Goal: Information Seeking & Learning: Understand process/instructions

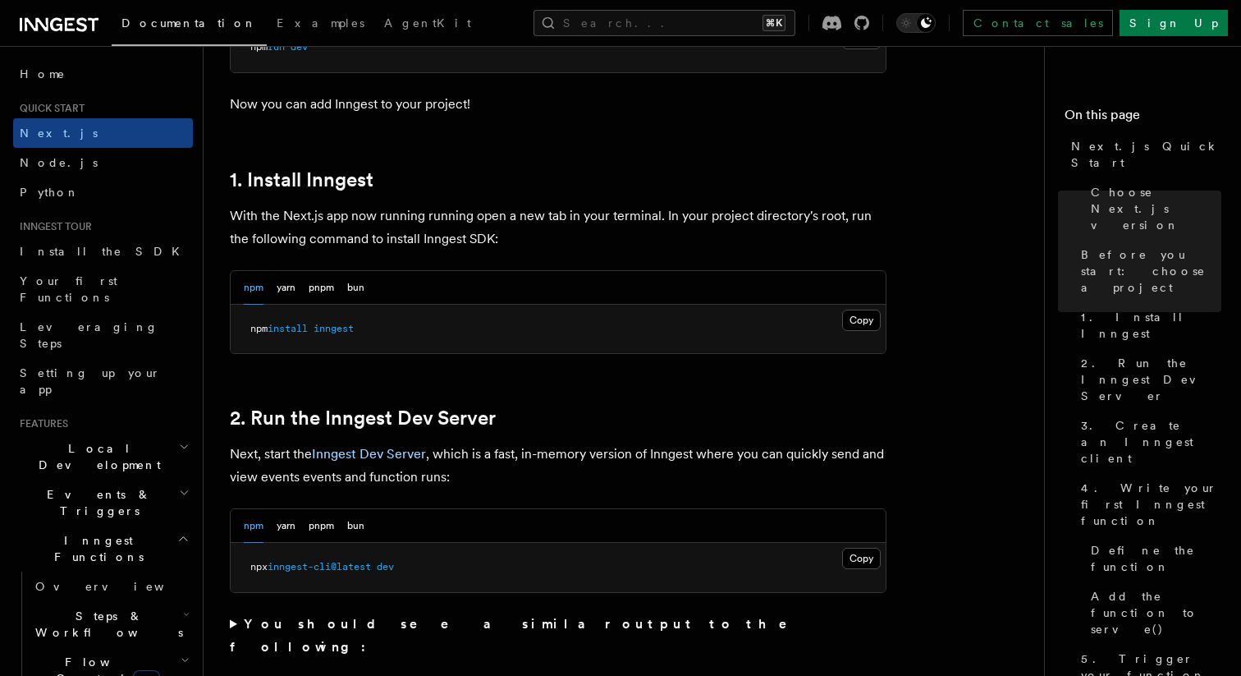
scroll to position [813, 0]
click at [325, 286] on button "pnpm" at bounding box center [321, 286] width 25 height 34
click at [848, 316] on button "Copy Copied" at bounding box center [861, 318] width 39 height 21
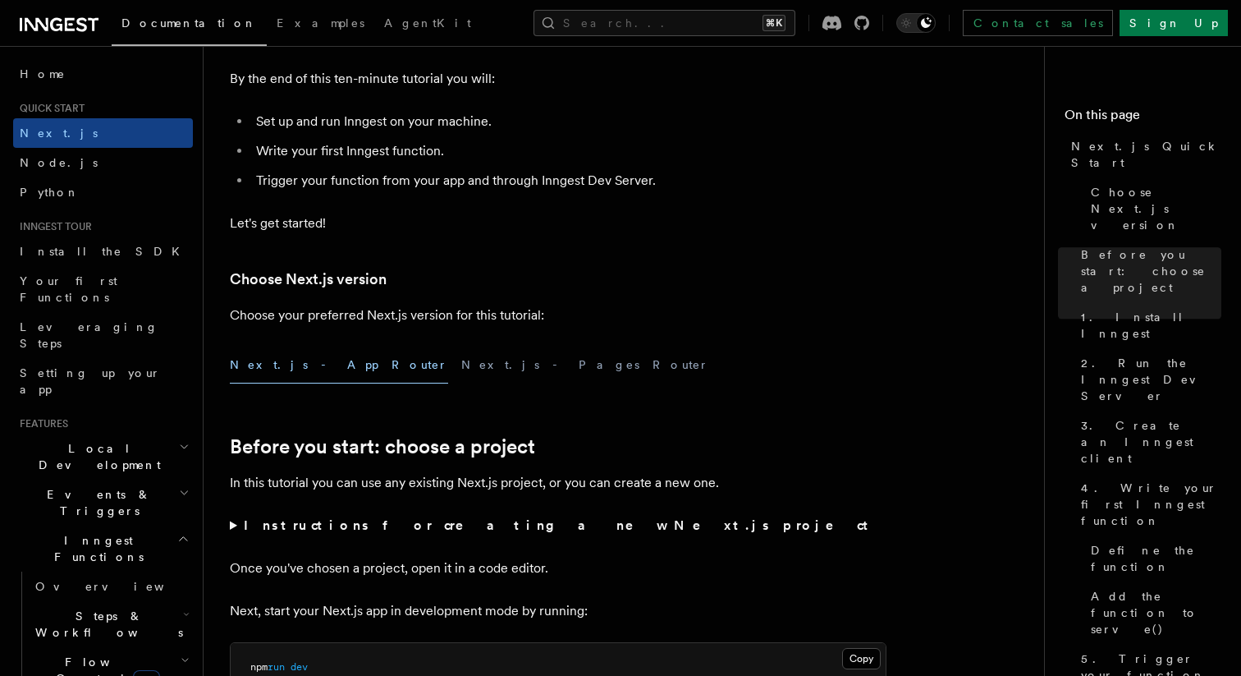
scroll to position [0, 0]
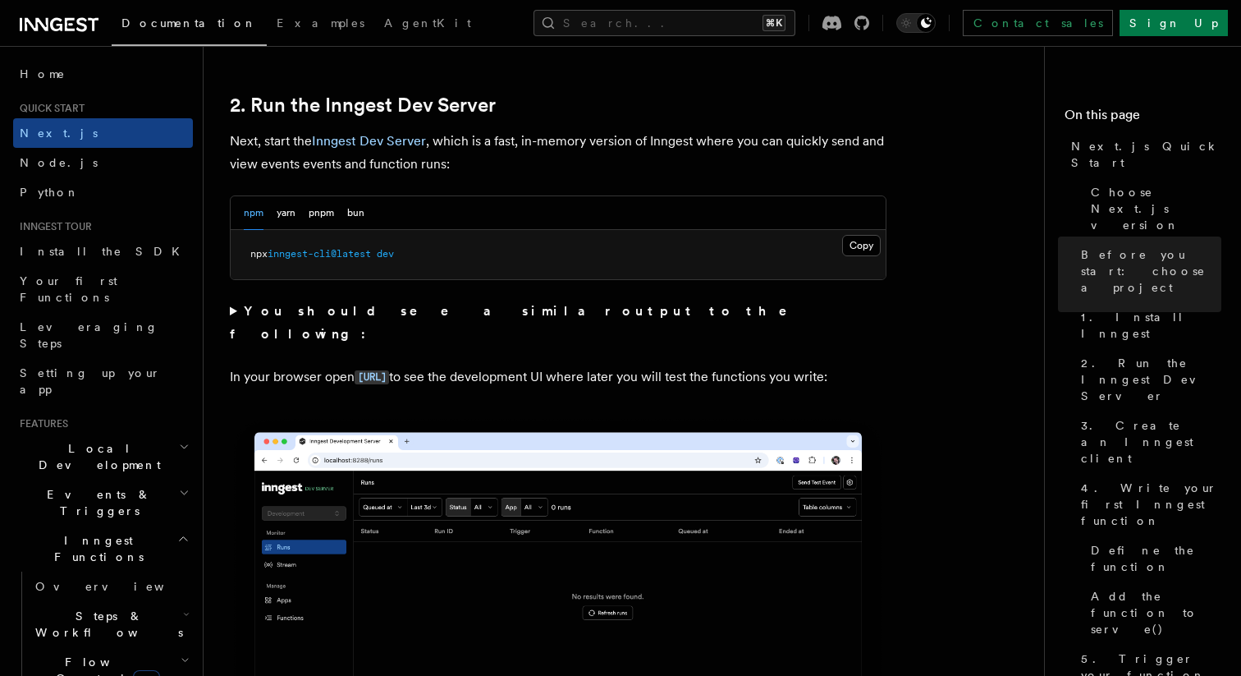
scroll to position [1126, 0]
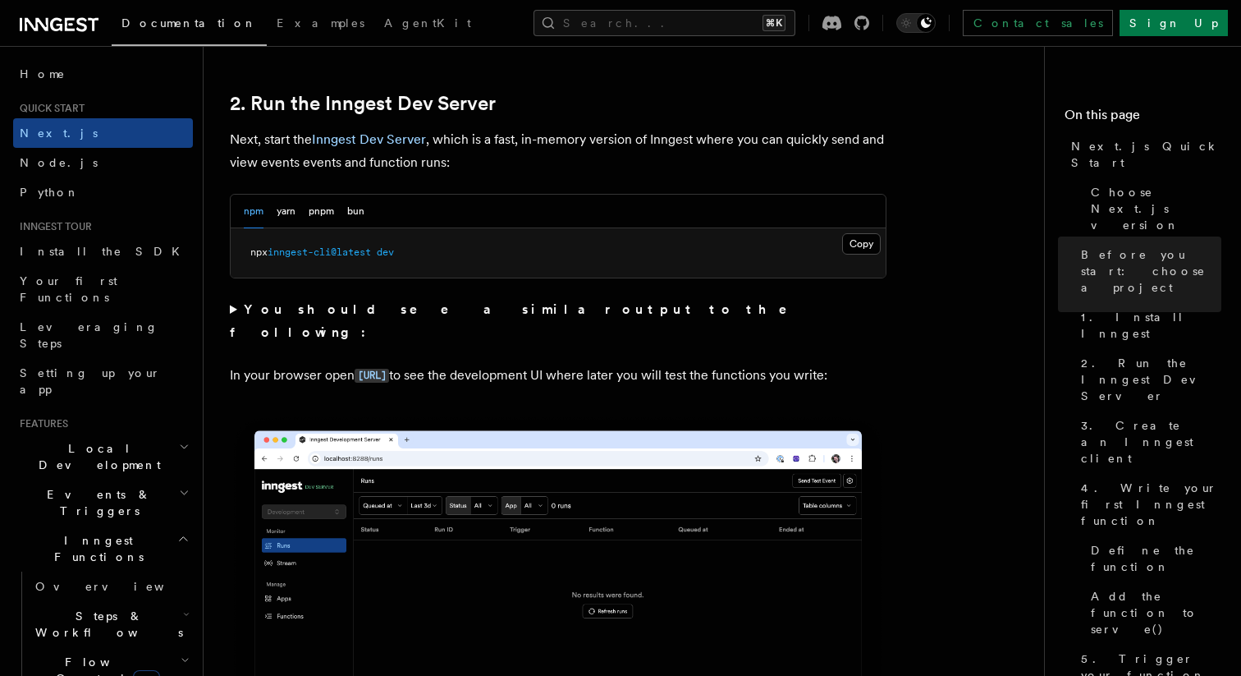
click at [433, 314] on strong "You should see a similar output to the following:" at bounding box center [520, 320] width 580 height 39
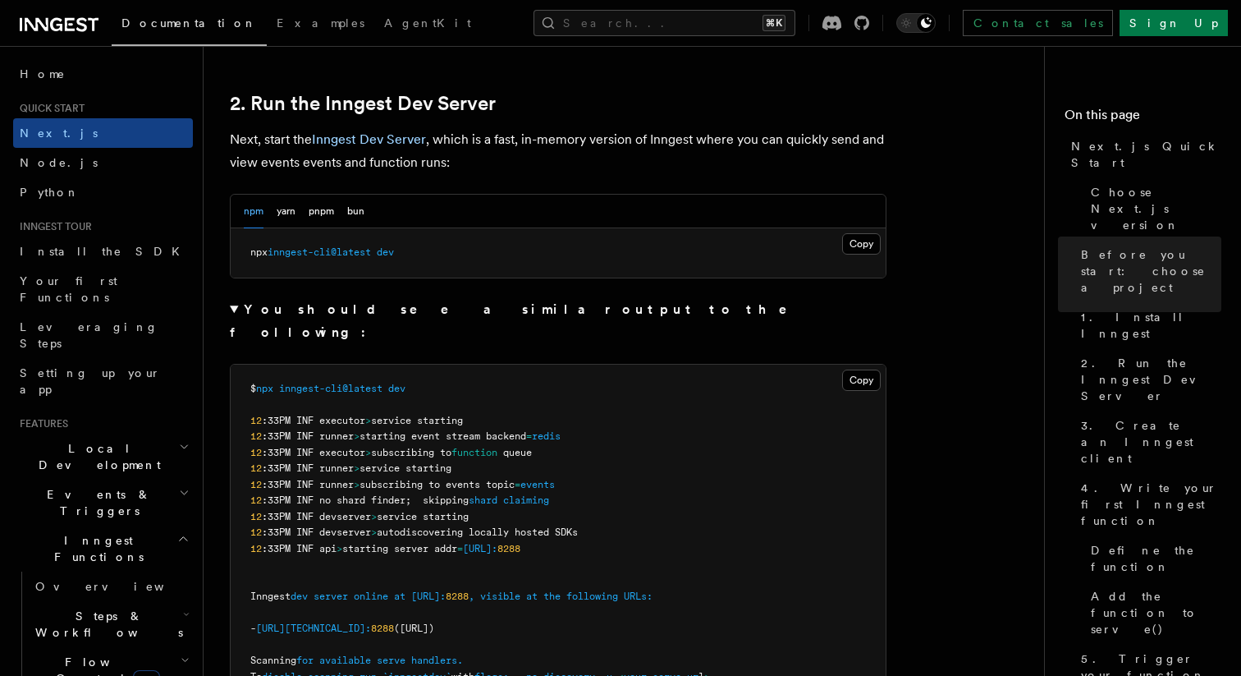
click at [433, 314] on strong "You should see a similar output to the following:" at bounding box center [520, 320] width 580 height 39
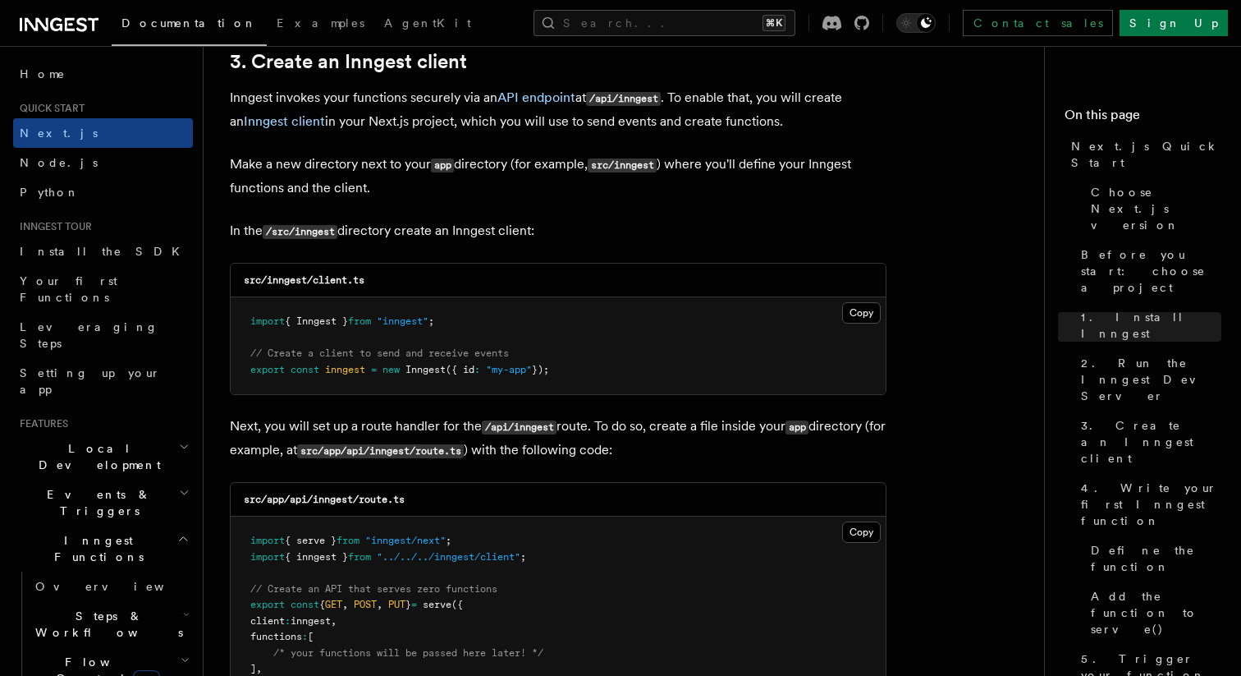
scroll to position [1962, 0]
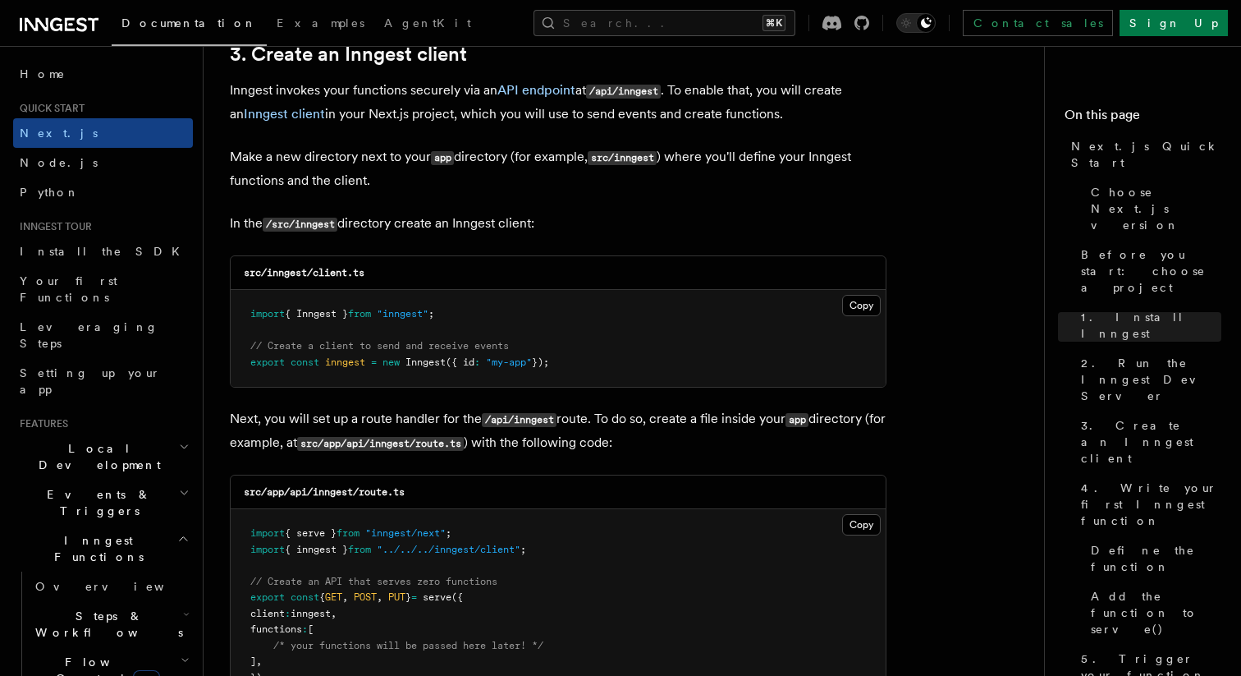
drag, startPoint x: 250, startPoint y: 315, endPoint x: 582, endPoint y: 369, distance: 336.8
click at [582, 369] on pre "import { Inngest } from "inngest" ; // Create a client to send and receive even…" at bounding box center [558, 338] width 655 height 97
copy code "import { Inngest } from "inngest" ; // Create a client to send and receive even…"
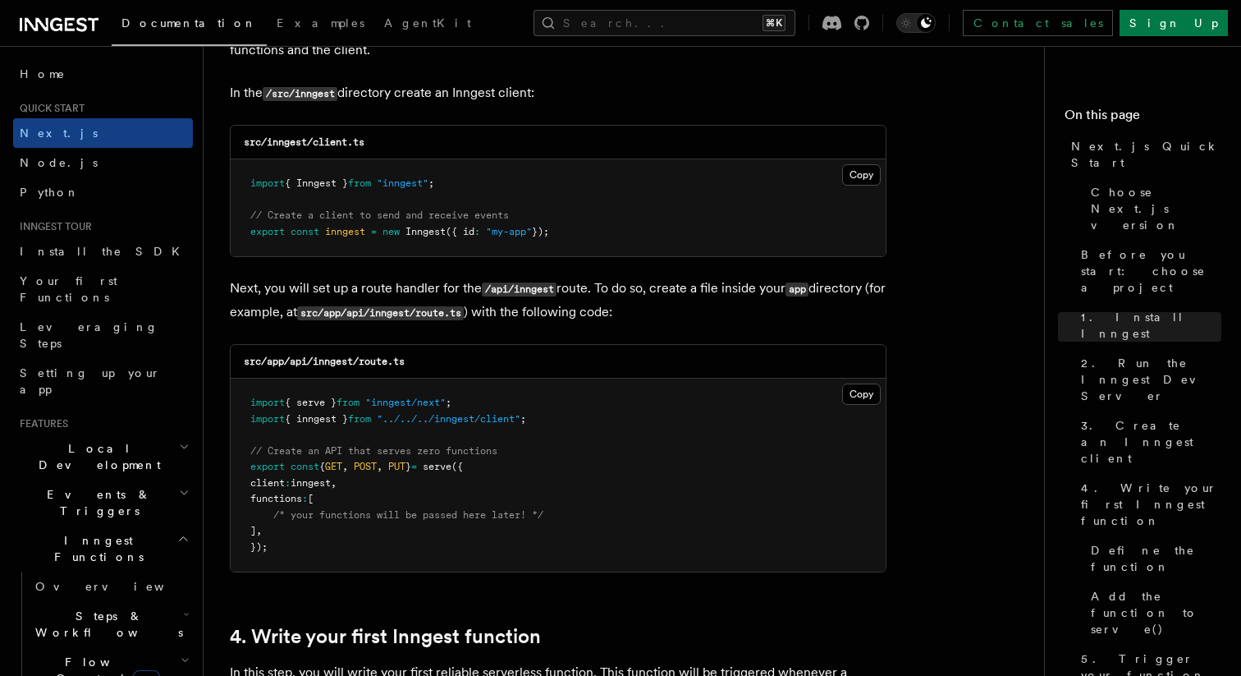
scroll to position [2101, 0]
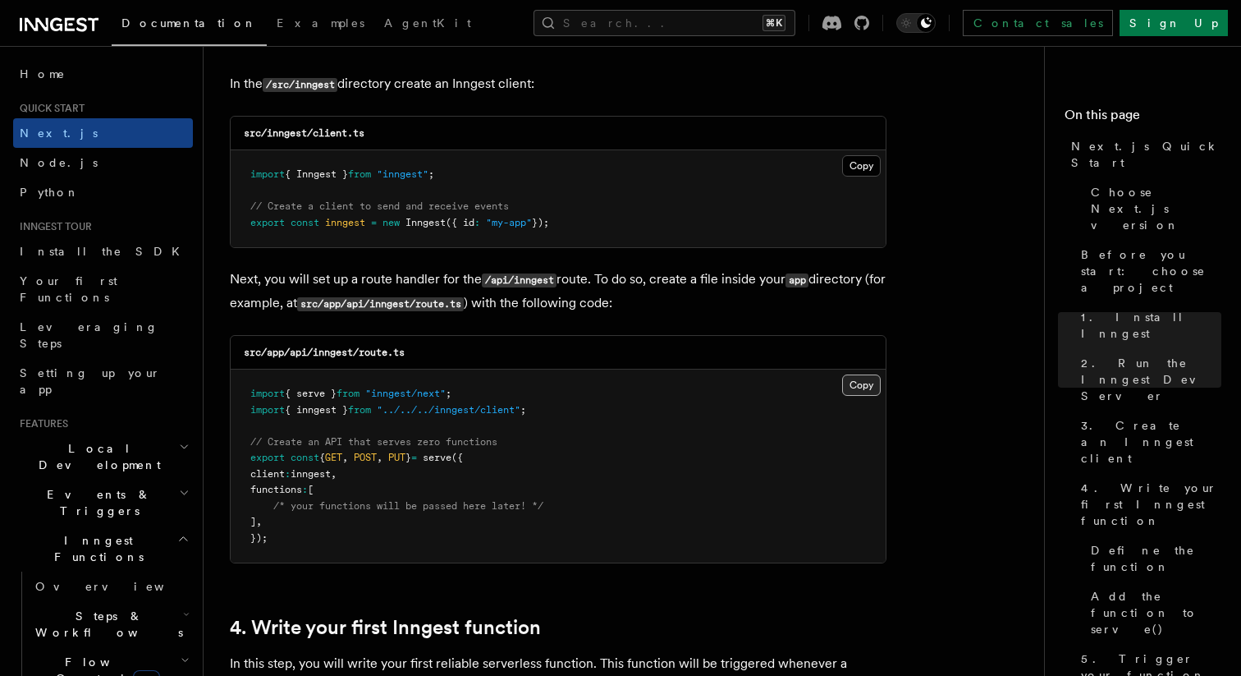
click at [847, 390] on button "Copy Copied" at bounding box center [861, 384] width 39 height 21
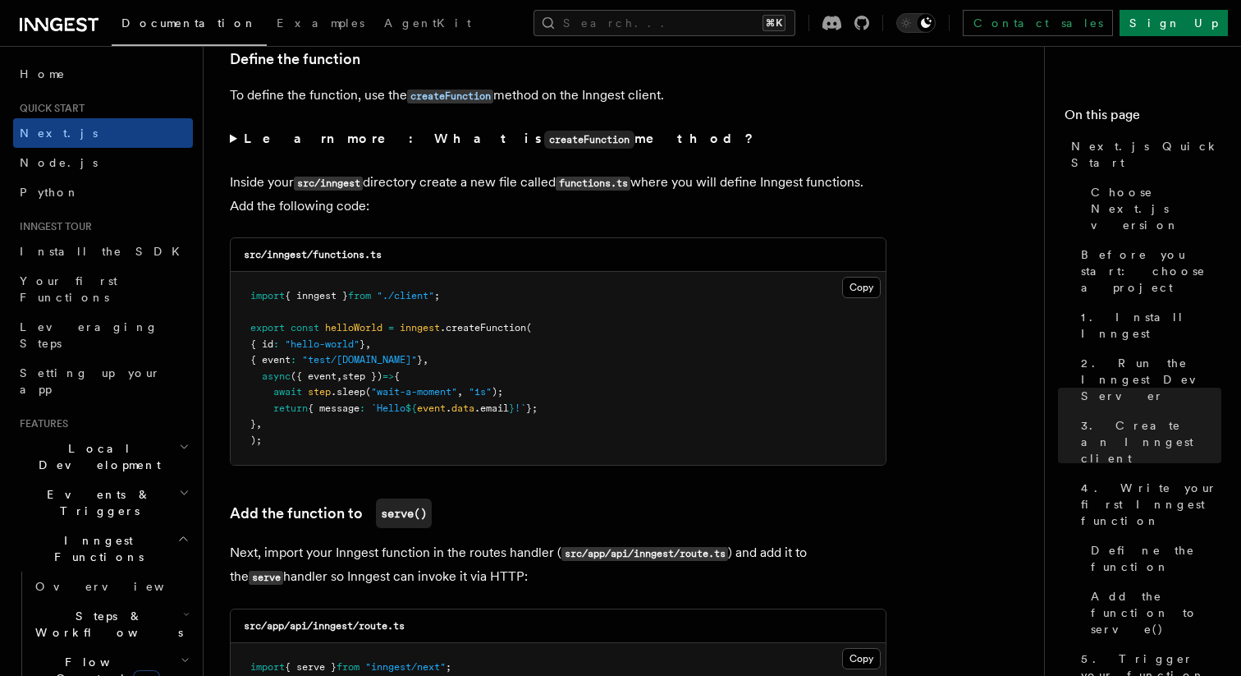
scroll to position [2792, 0]
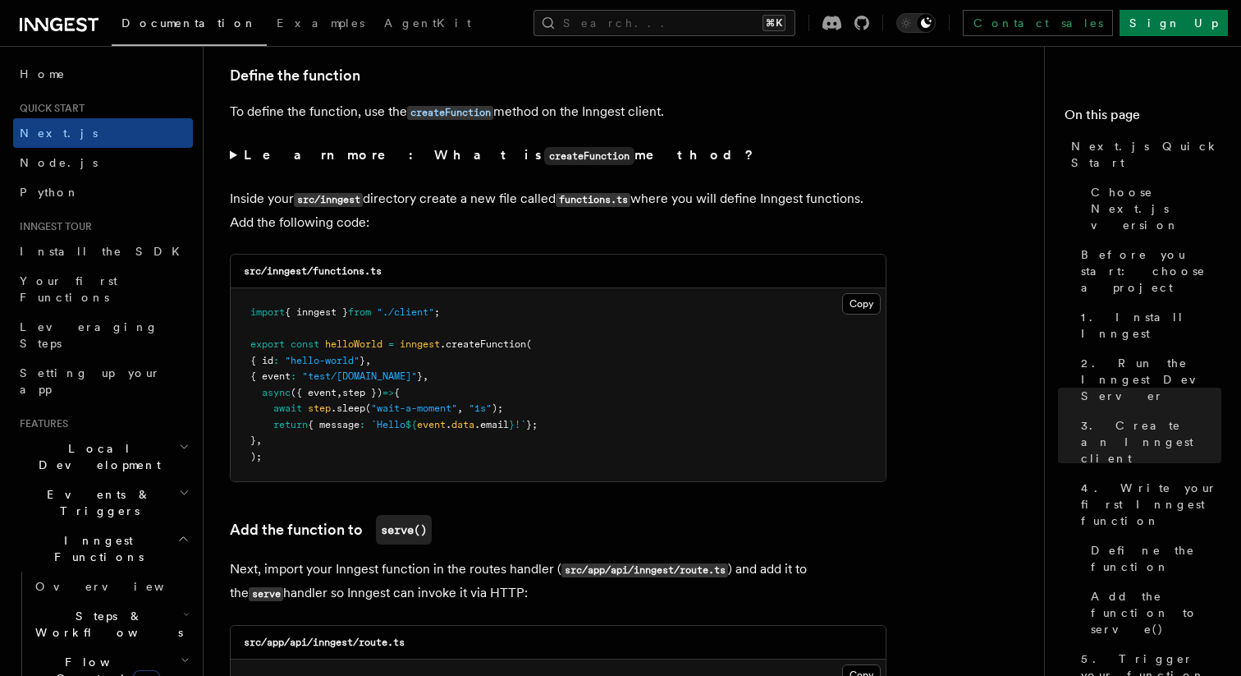
click at [237, 159] on summary "Learn more: What is createFunction method?" at bounding box center [558, 156] width 657 height 24
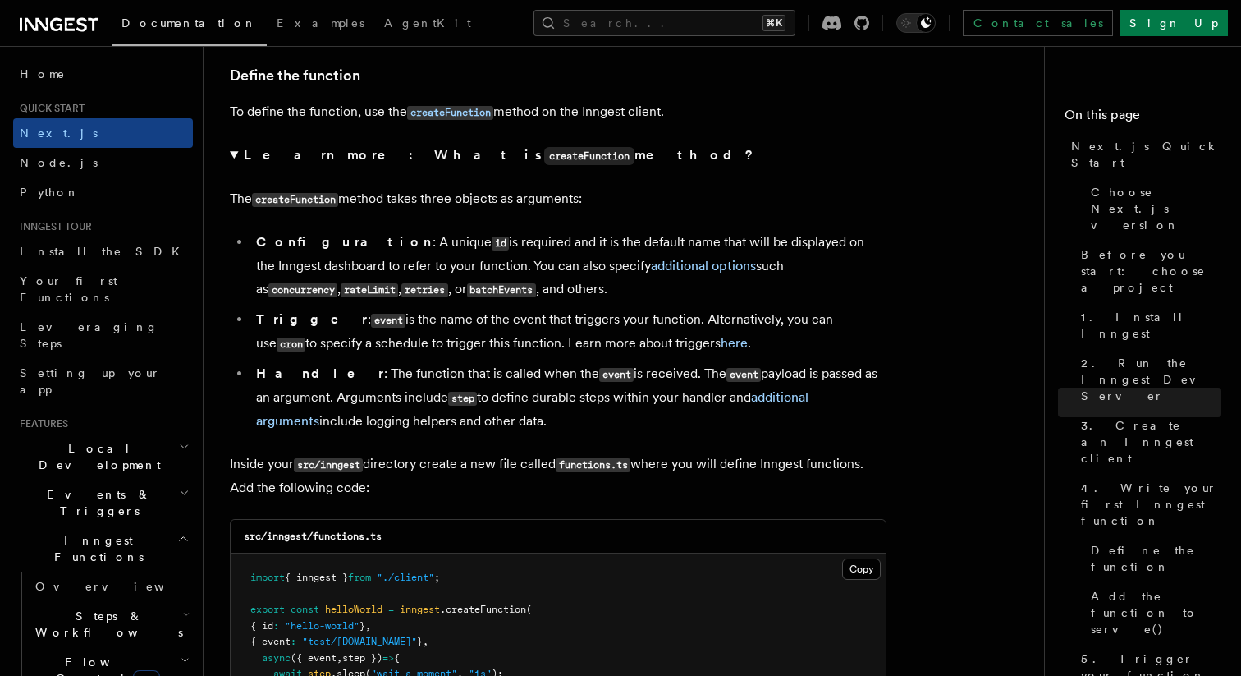
click at [237, 159] on summary "Learn more: What is createFunction method?" at bounding box center [558, 156] width 657 height 24
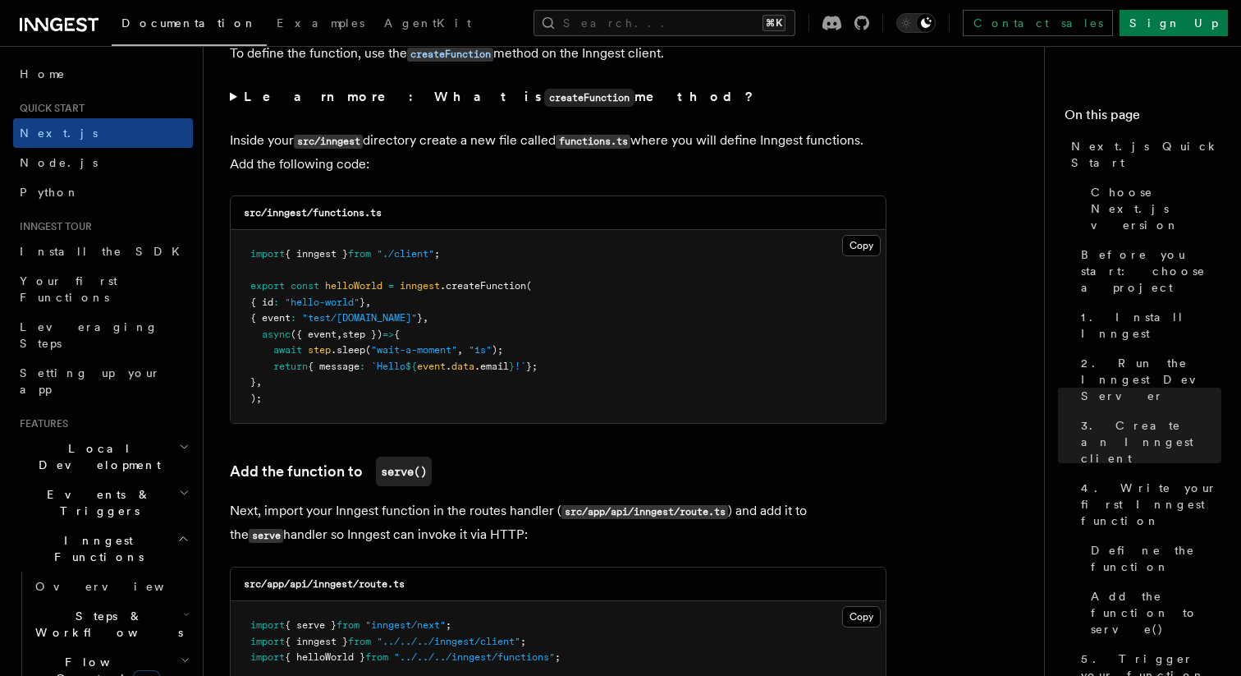
scroll to position [2870, 0]
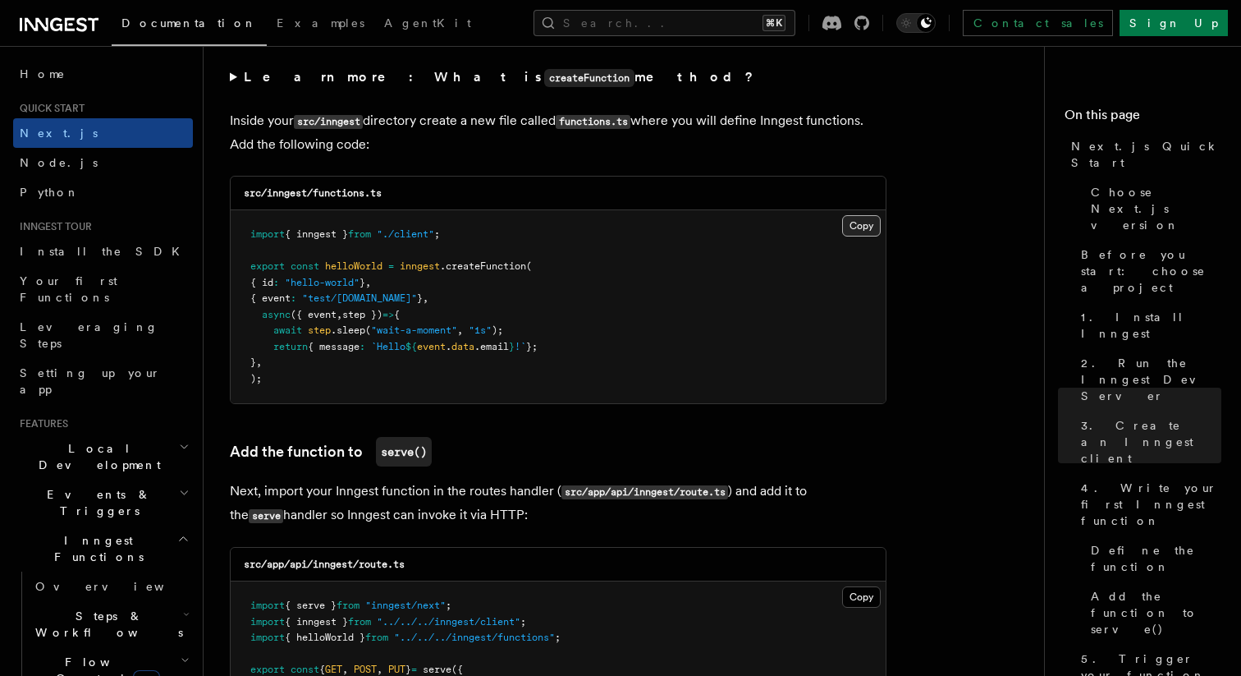
click at [851, 234] on button "Copy Copied" at bounding box center [861, 225] width 39 height 21
click at [652, 15] on button "Search... ⌘K" at bounding box center [665, 23] width 262 height 26
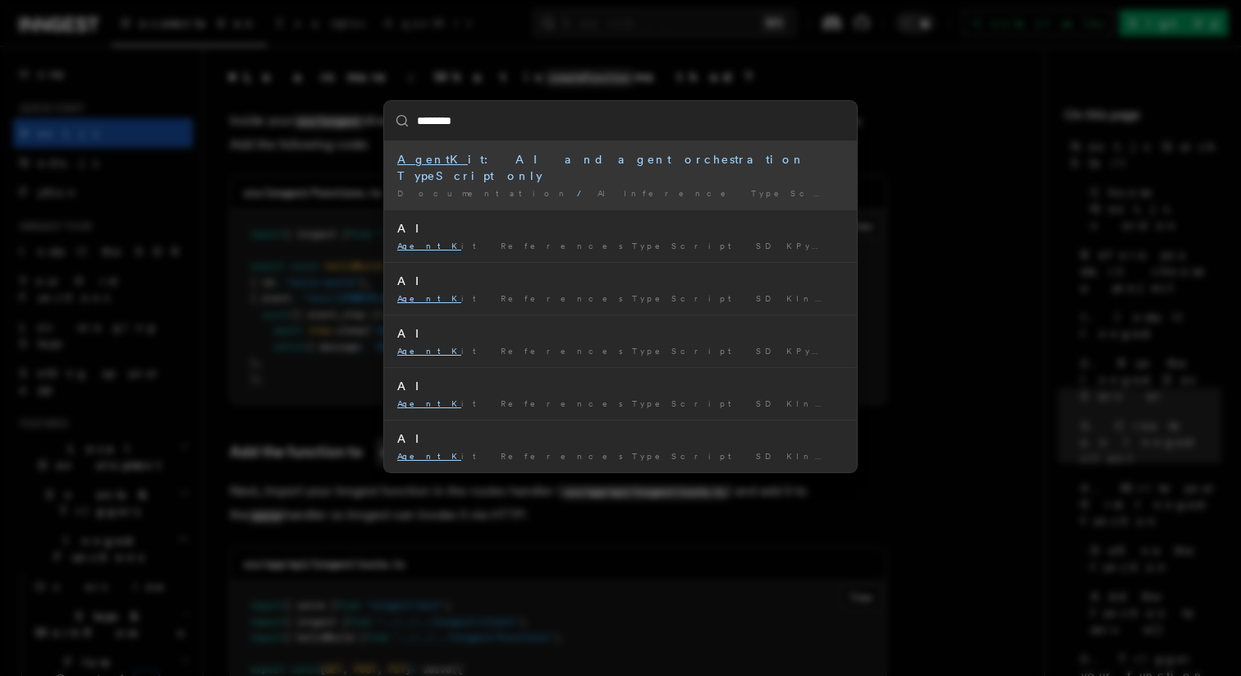
type input "*********"
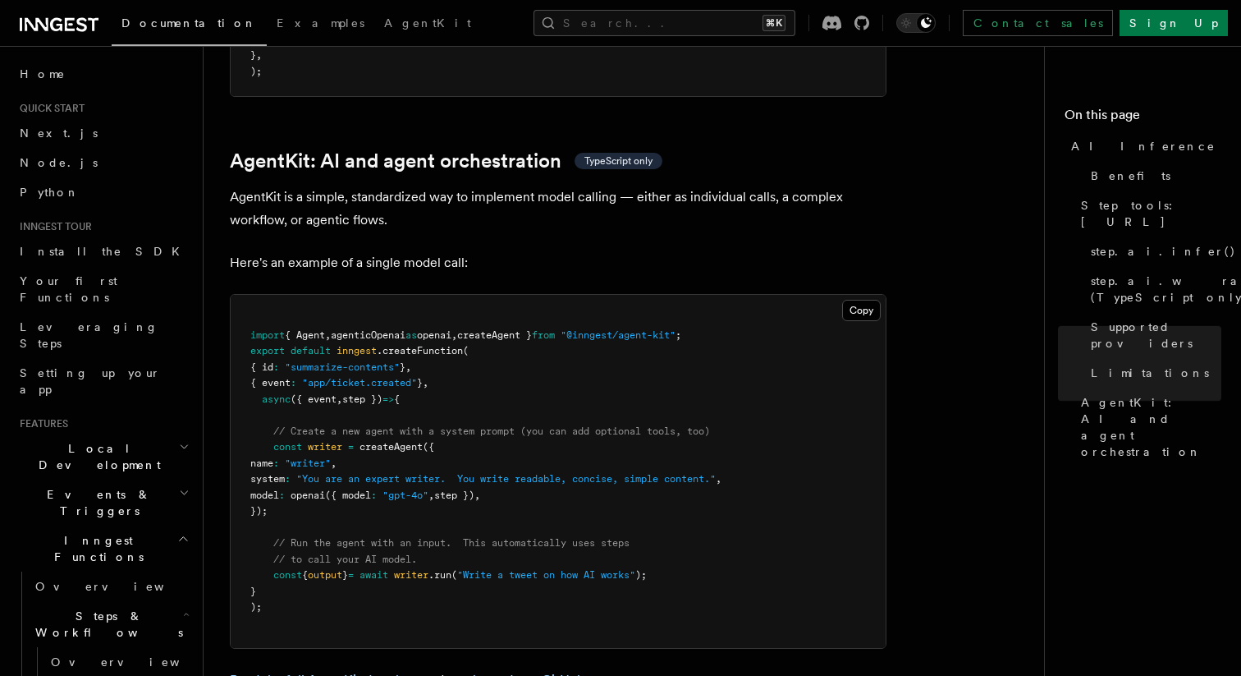
scroll to position [4754, 0]
drag, startPoint x: 611, startPoint y: 264, endPoint x: 717, endPoint y: 263, distance: 106.7
click at [676, 329] on span ""@inngest/agent-kit"" at bounding box center [618, 334] width 115 height 11
copy span "@inngest/agent-kit"
click at [601, 251] on p "Here's an example of a single model call:" at bounding box center [558, 262] width 657 height 23
